Goal: Find specific page/section: Find specific page/section

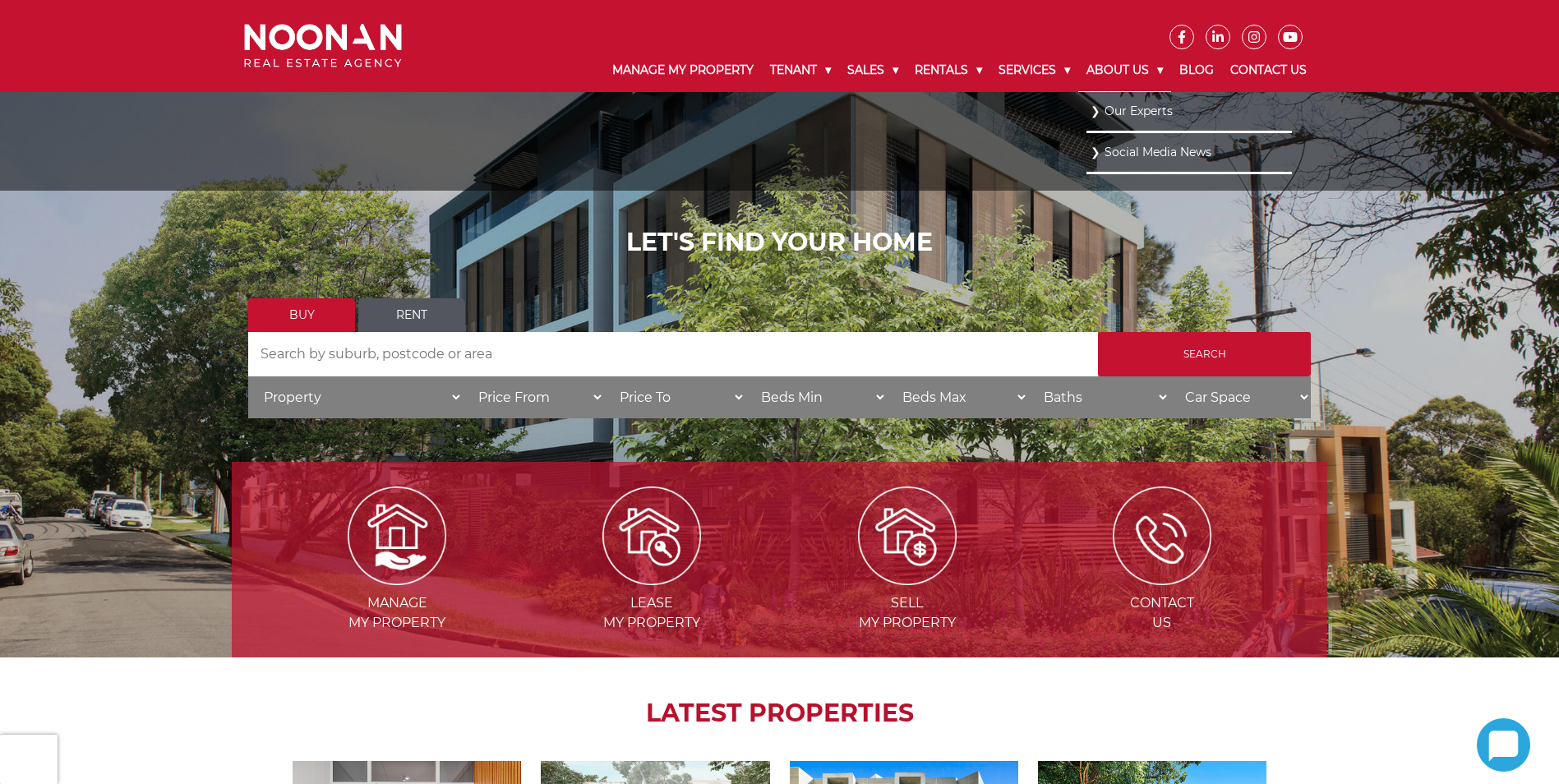
click at [1105, 76] on link "About Us" at bounding box center [1124, 70] width 93 height 42
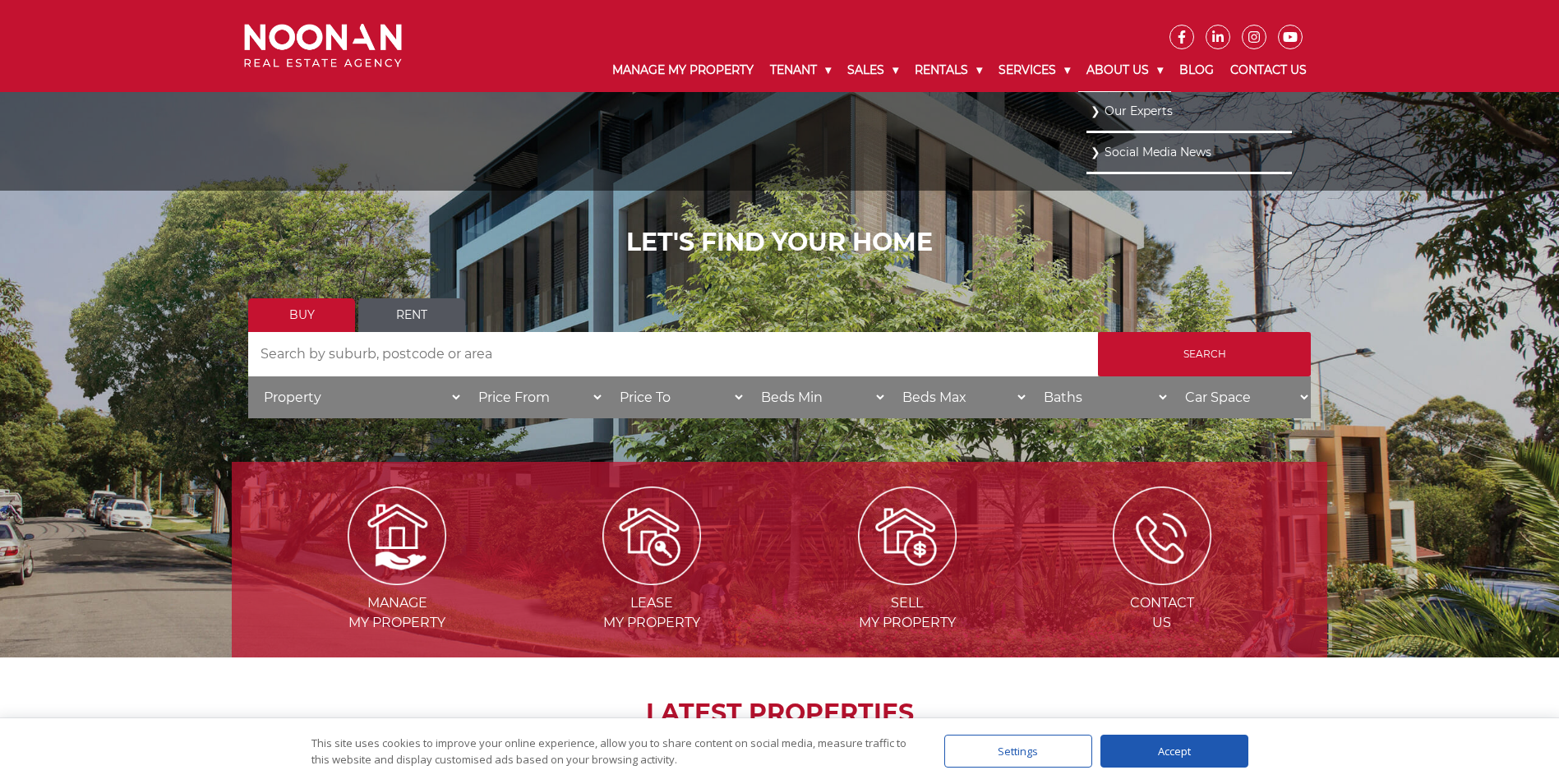
click at [1100, 66] on link "About Us" at bounding box center [1124, 70] width 93 height 42
click at [1112, 114] on link "Our Experts" at bounding box center [1189, 110] width 198 height 23
